Goal: Information Seeking & Learning: Learn about a topic

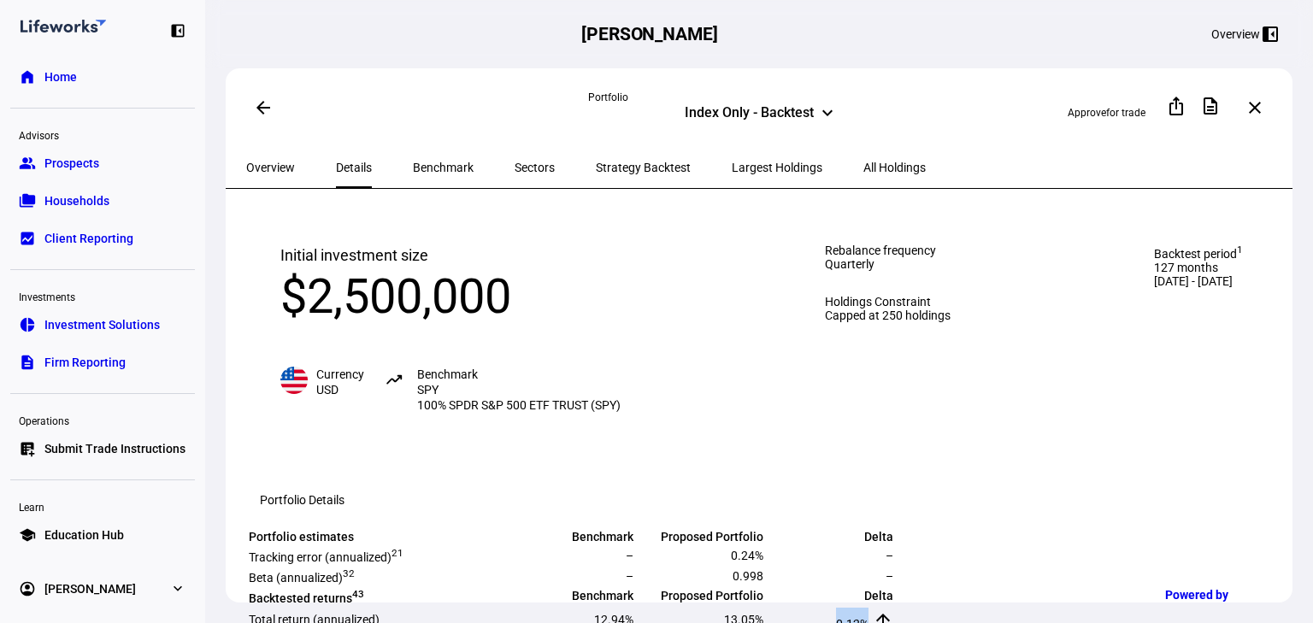
scroll to position [410, 0]
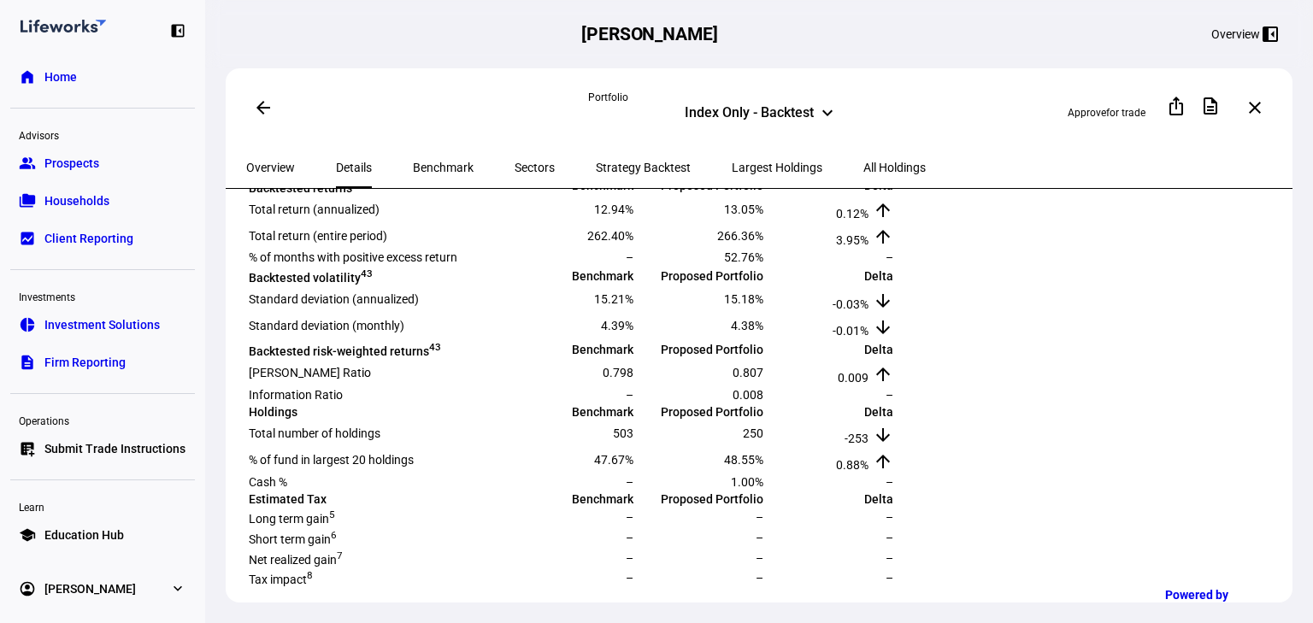
click at [65, 35] on div at bounding box center [63, 29] width 85 height 19
drag, startPoint x: 70, startPoint y: 32, endPoint x: 79, endPoint y: 24, distance: 12.1
click at [79, 26] on div at bounding box center [63, 29] width 85 height 19
click at [68, 75] on span "Home" at bounding box center [60, 76] width 32 height 17
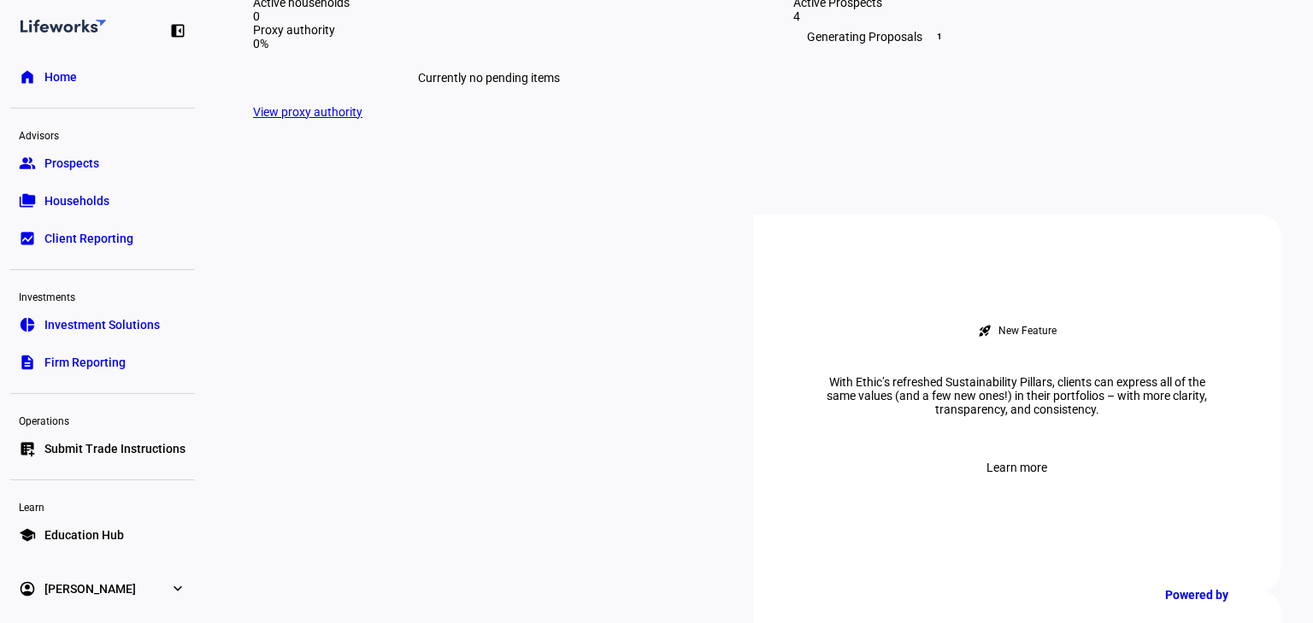
scroll to position [752, 0]
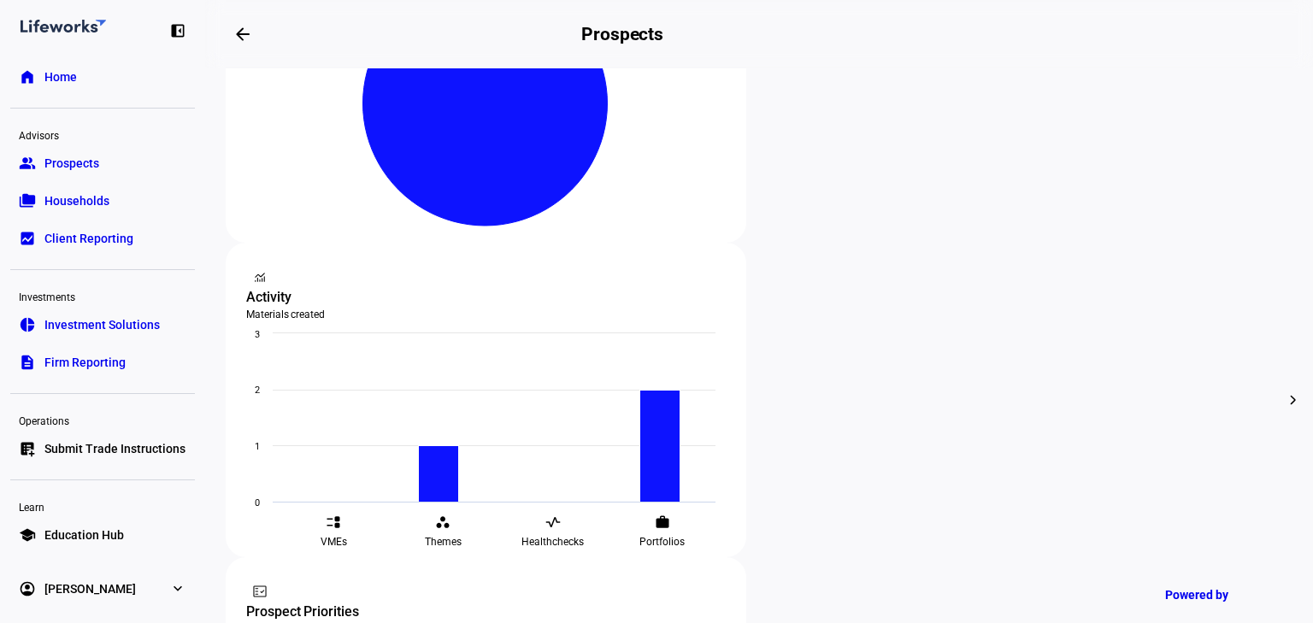
scroll to position [479, 0]
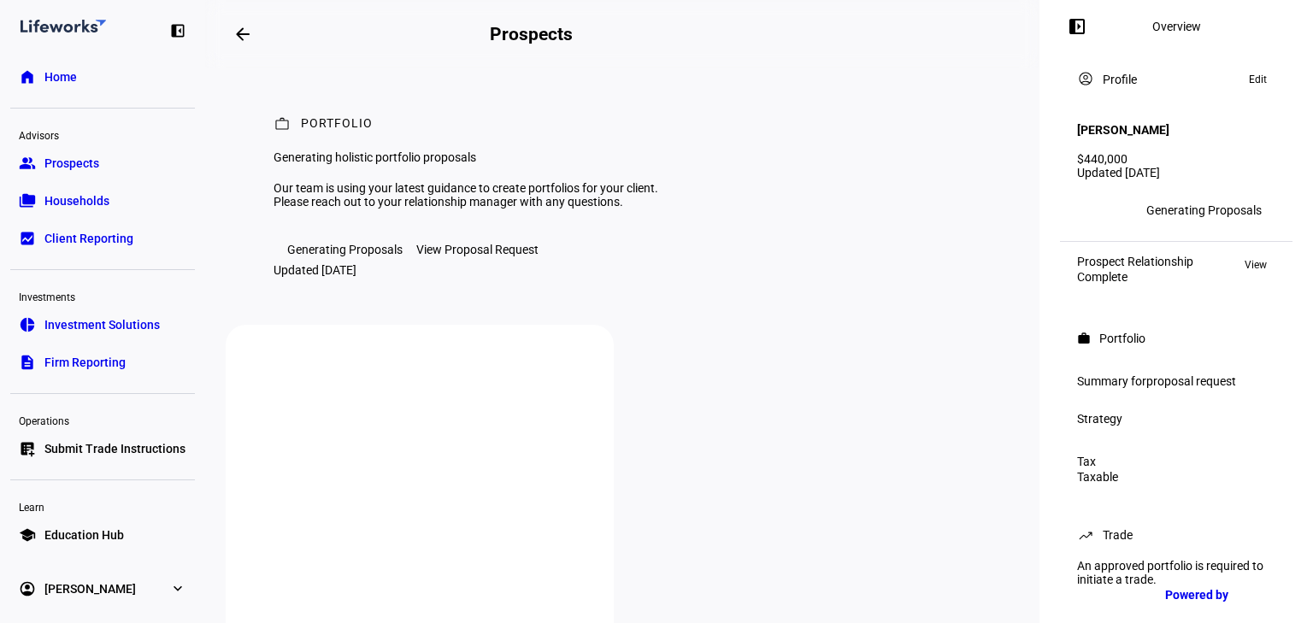
click at [236, 33] on button "arrow_backwards" at bounding box center [243, 34] width 34 height 34
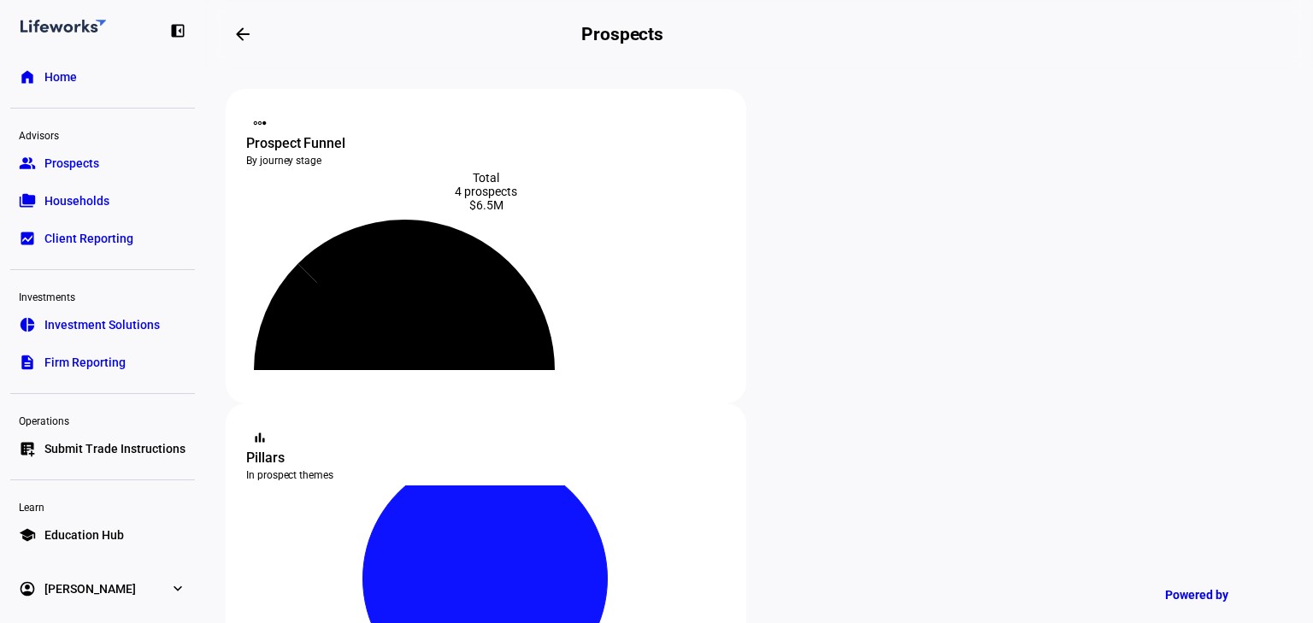
drag, startPoint x: 485, startPoint y: 284, endPoint x: 467, endPoint y: 291, distance: 20.3
click at [468, 291] on icon at bounding box center [404, 308] width 246 height 123
click at [465, 292] on icon at bounding box center [404, 308] width 246 height 123
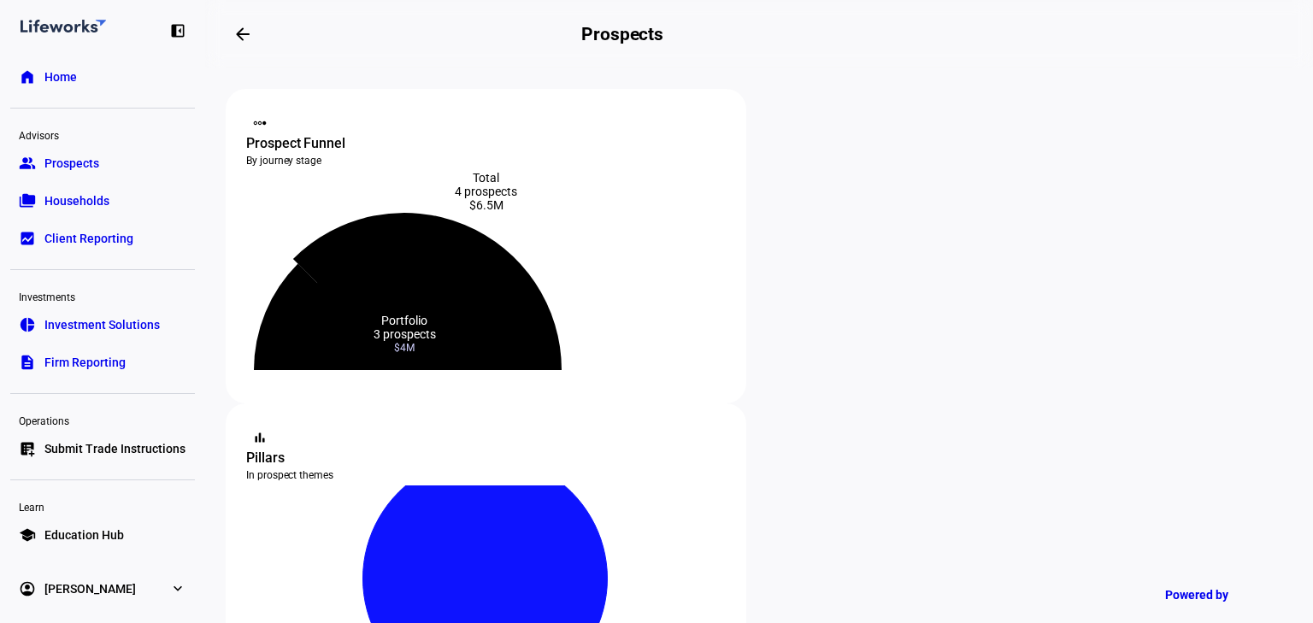
click at [484, 250] on icon at bounding box center [427, 291] width 268 height 157
